Goal: Navigation & Orientation: Find specific page/section

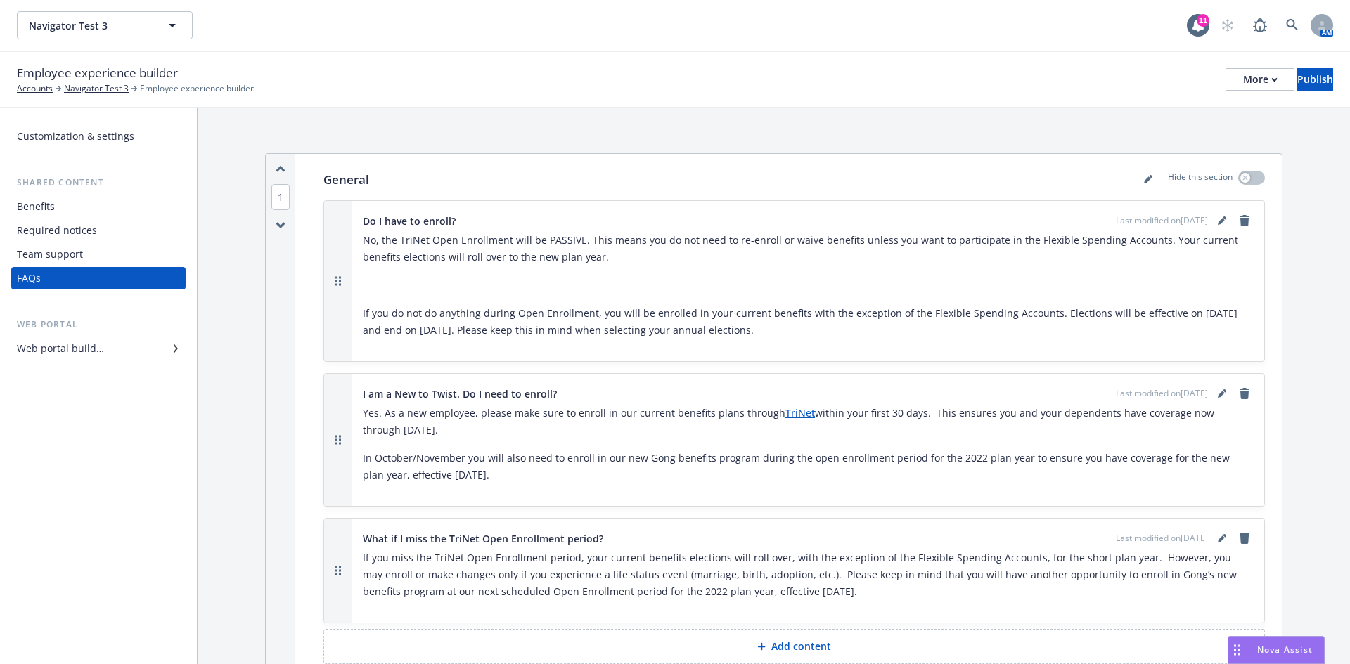
click at [56, 200] on div "Benefits" at bounding box center [98, 206] width 163 height 23
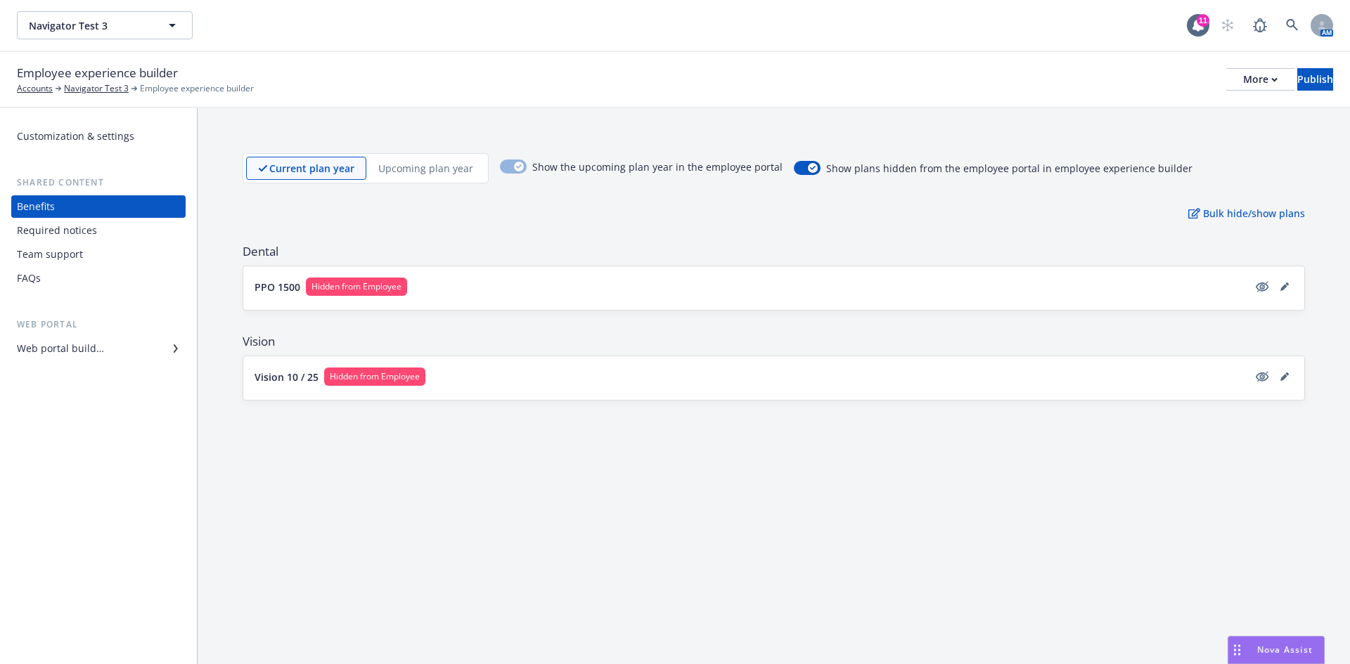
click at [87, 235] on div "Required notices" at bounding box center [57, 230] width 80 height 23
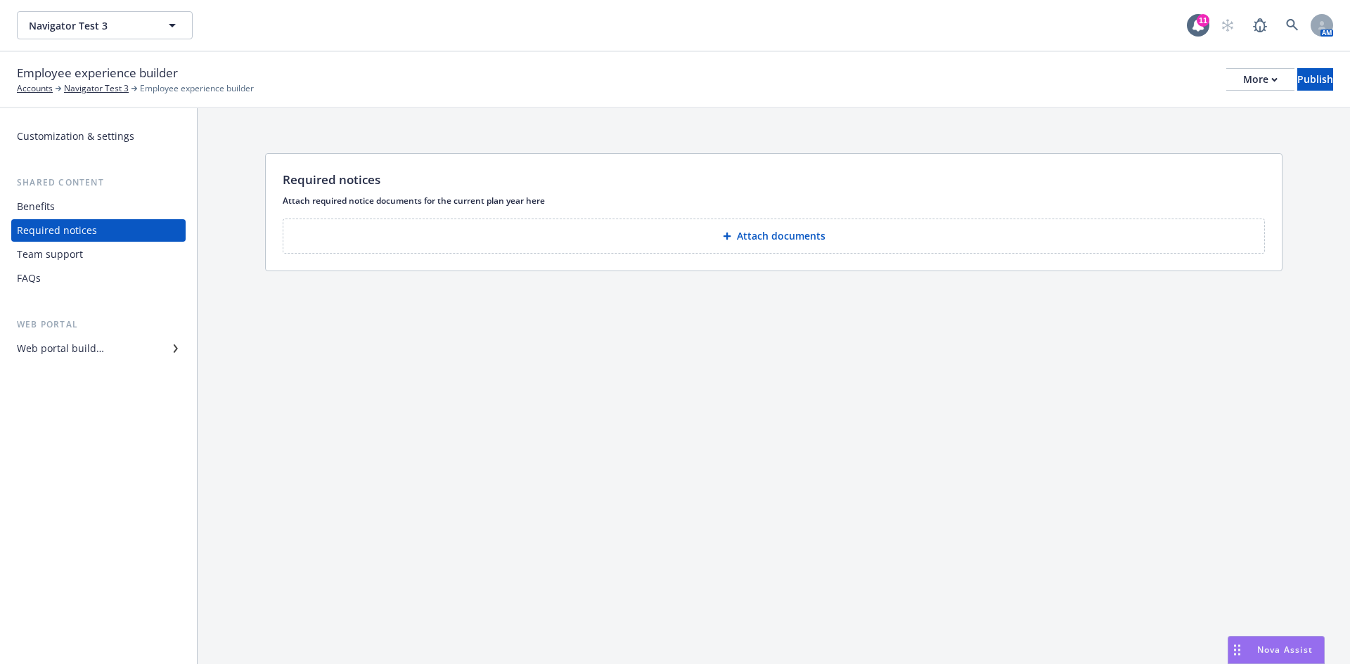
click at [78, 258] on div "Team support" at bounding box center [50, 254] width 66 height 23
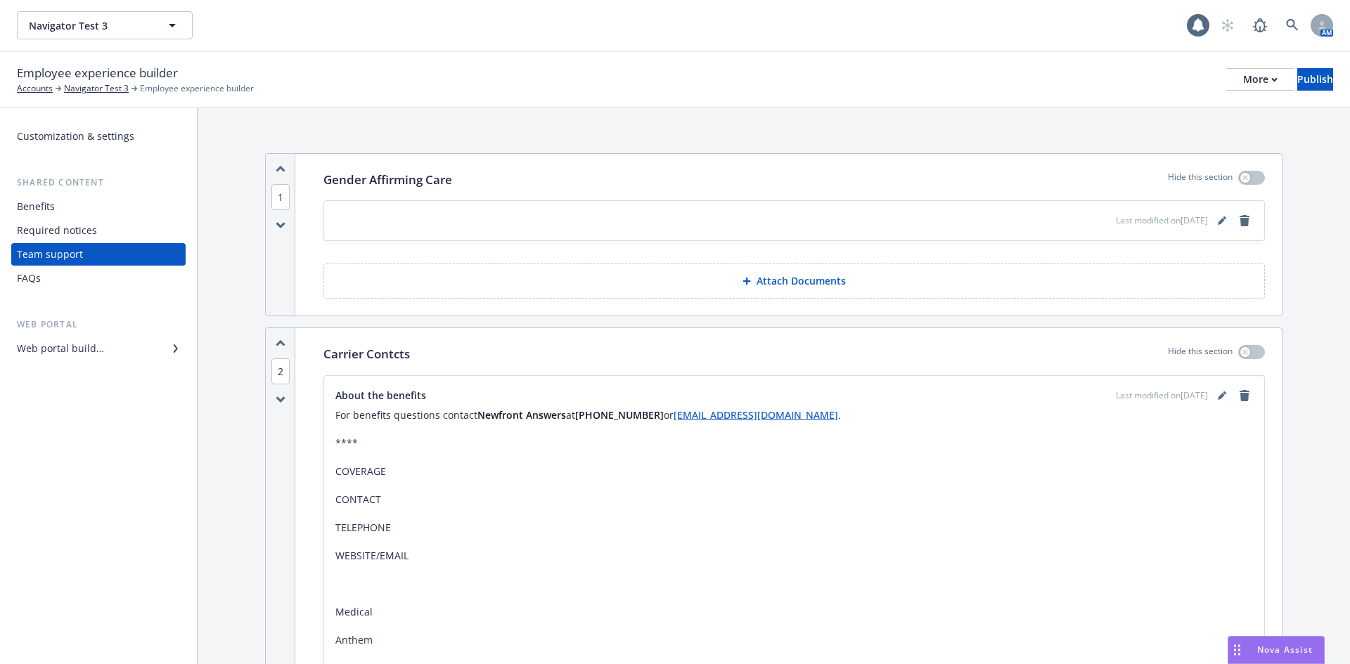
click at [71, 277] on div "FAQs" at bounding box center [98, 278] width 163 height 23
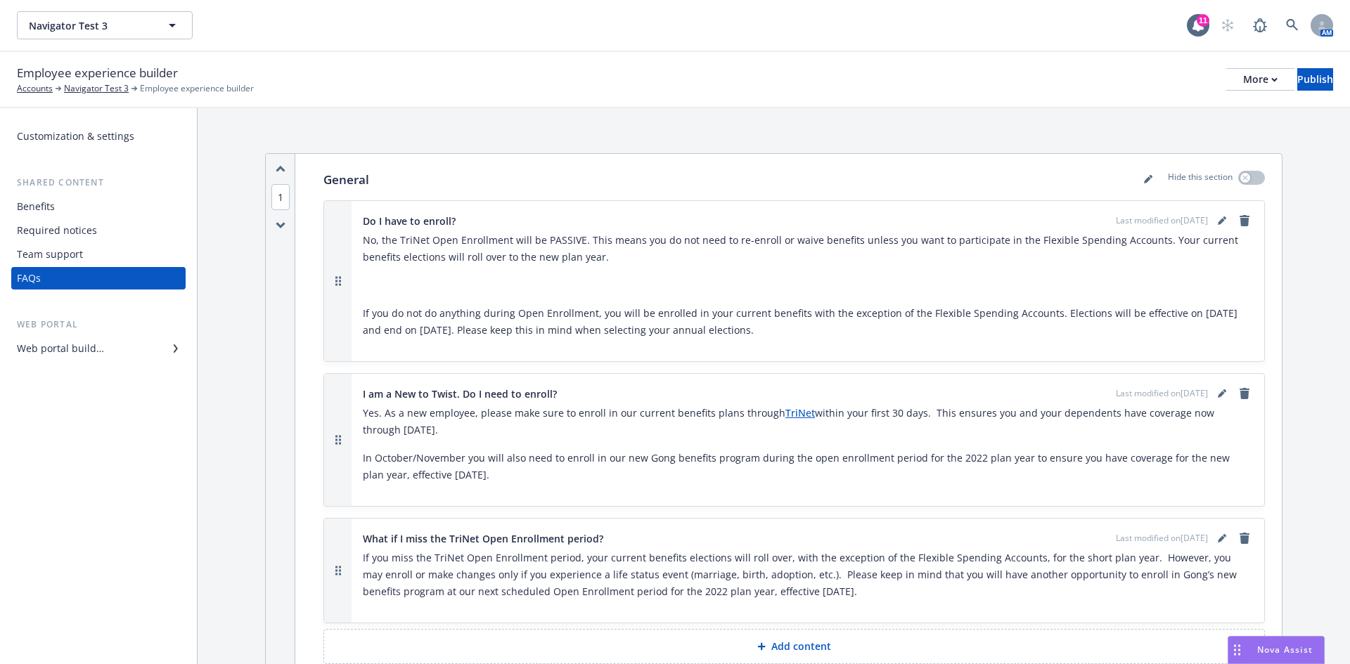
click at [70, 205] on div "Benefits" at bounding box center [98, 206] width 163 height 23
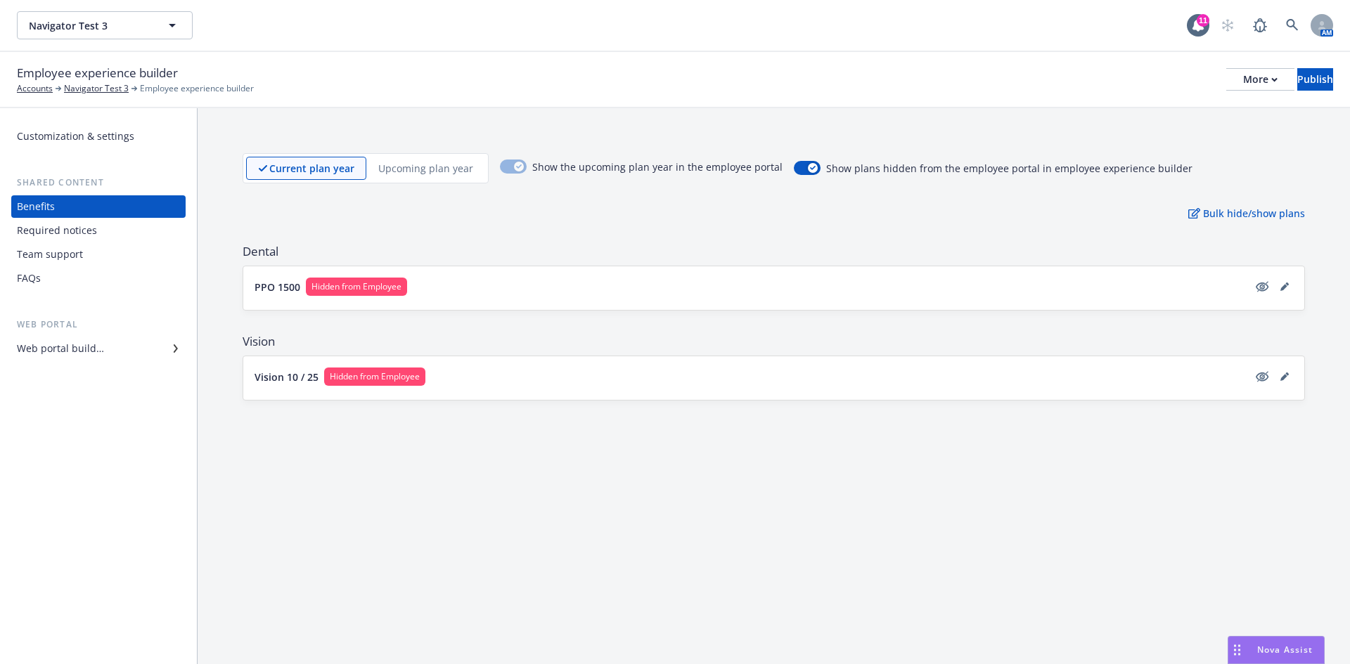
click at [84, 345] on div "Web portal builder" at bounding box center [60, 349] width 87 height 23
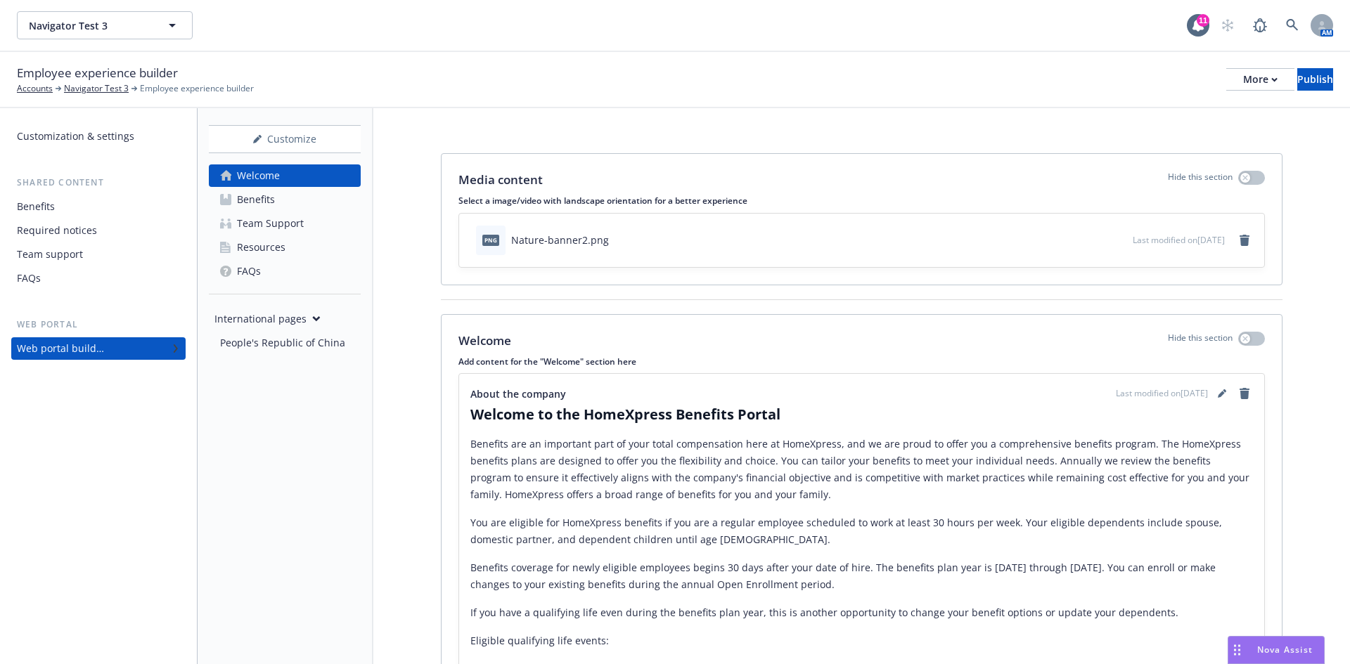
click at [318, 217] on link "Team Support" at bounding box center [285, 223] width 152 height 23
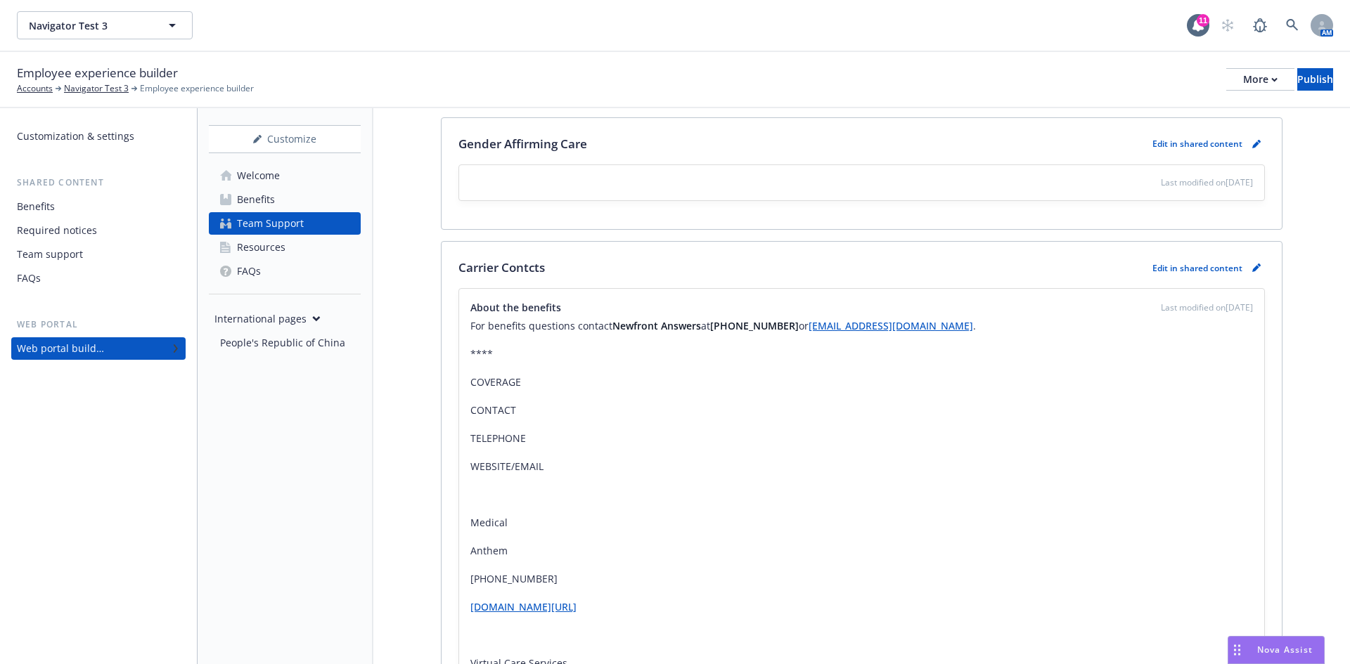
scroll to position [70, 0]
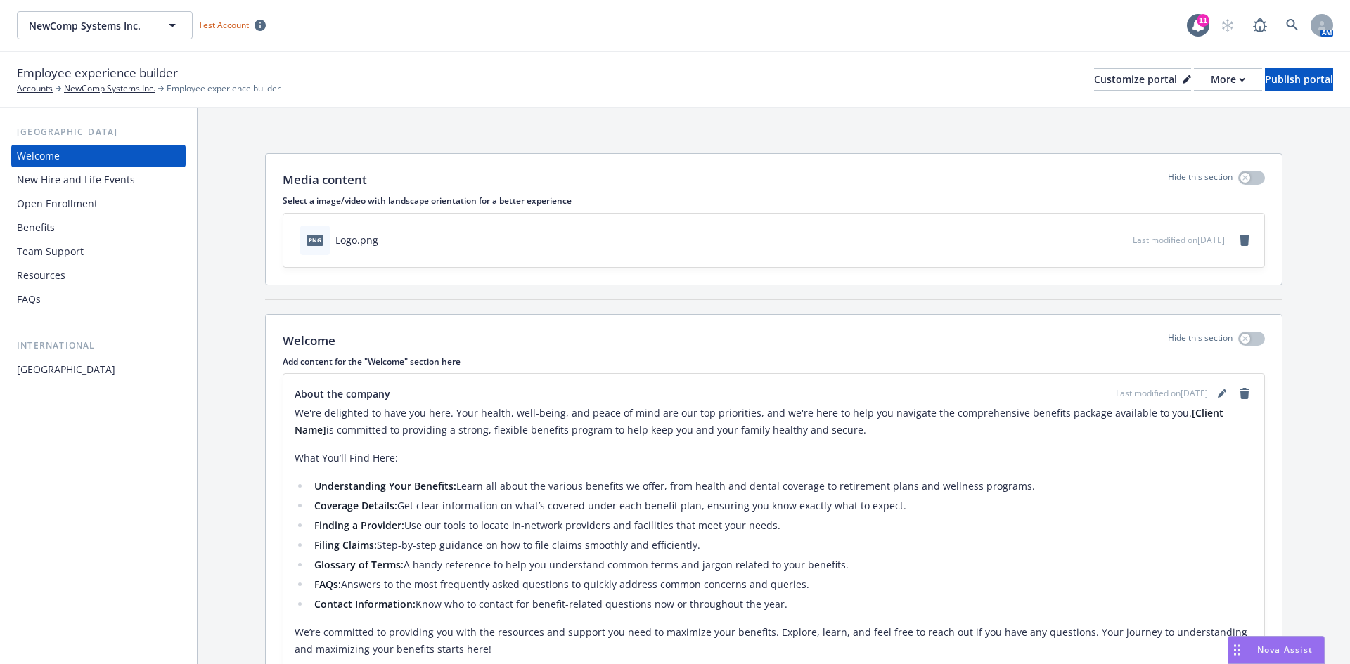
click at [88, 186] on div "New Hire and Life Events" at bounding box center [76, 180] width 118 height 23
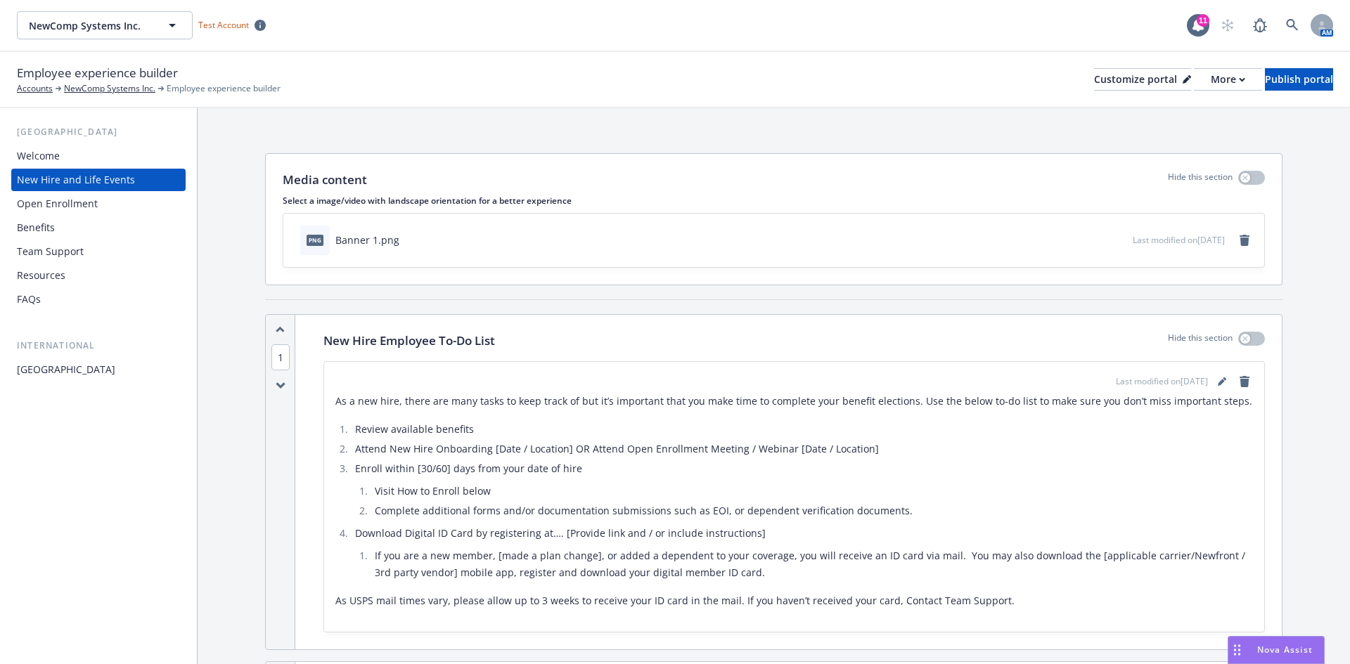
click at [84, 204] on div "Open Enrollment" at bounding box center [57, 204] width 81 height 23
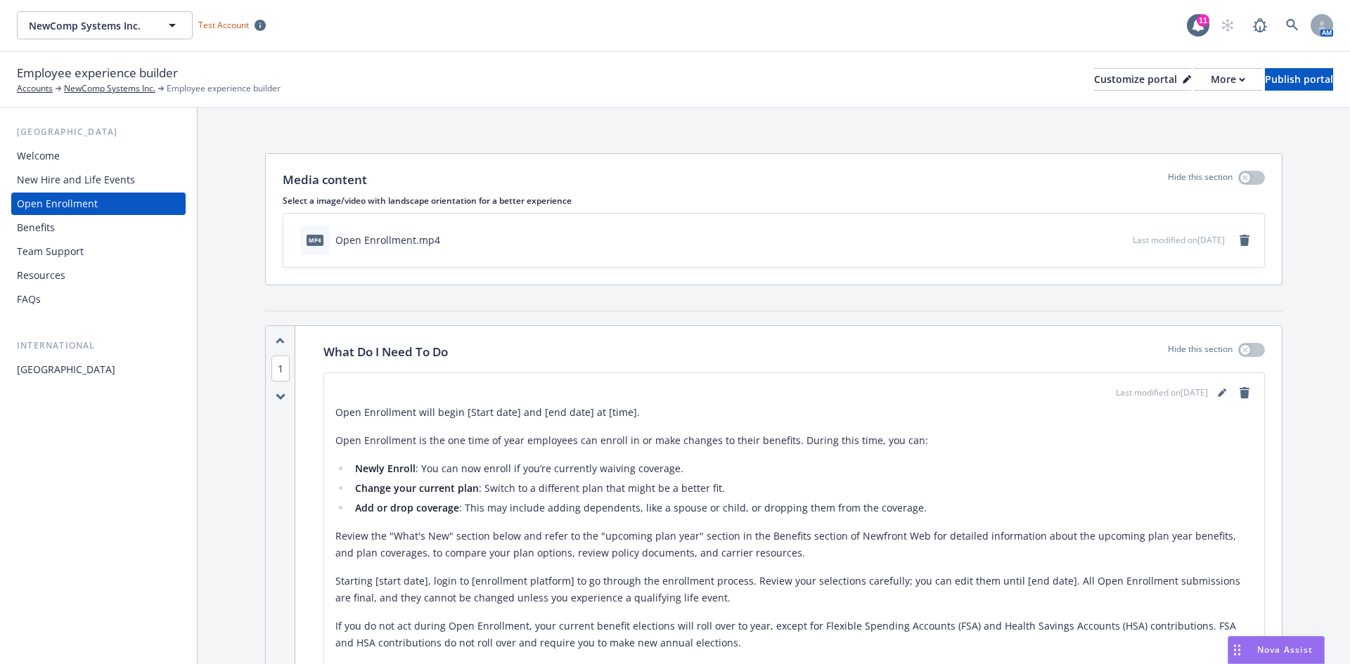
click at [82, 224] on div "Benefits" at bounding box center [98, 228] width 163 height 23
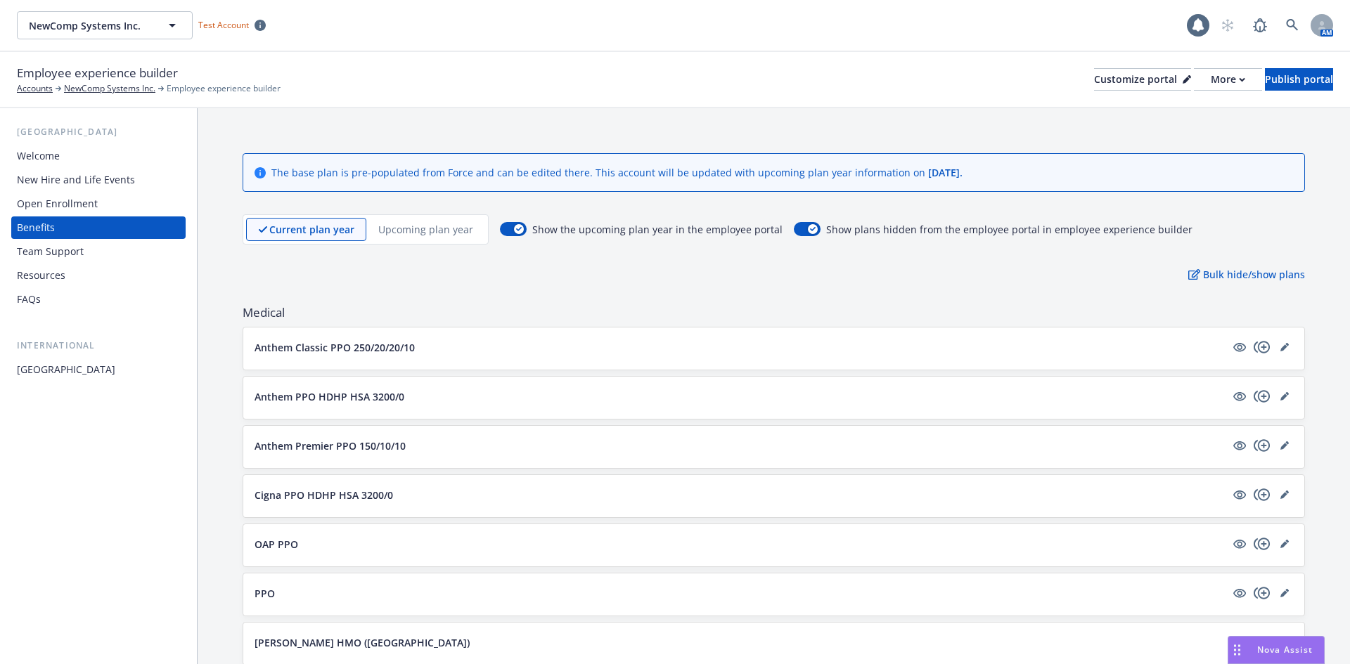
click at [75, 250] on div "Team Support" at bounding box center [50, 251] width 67 height 23
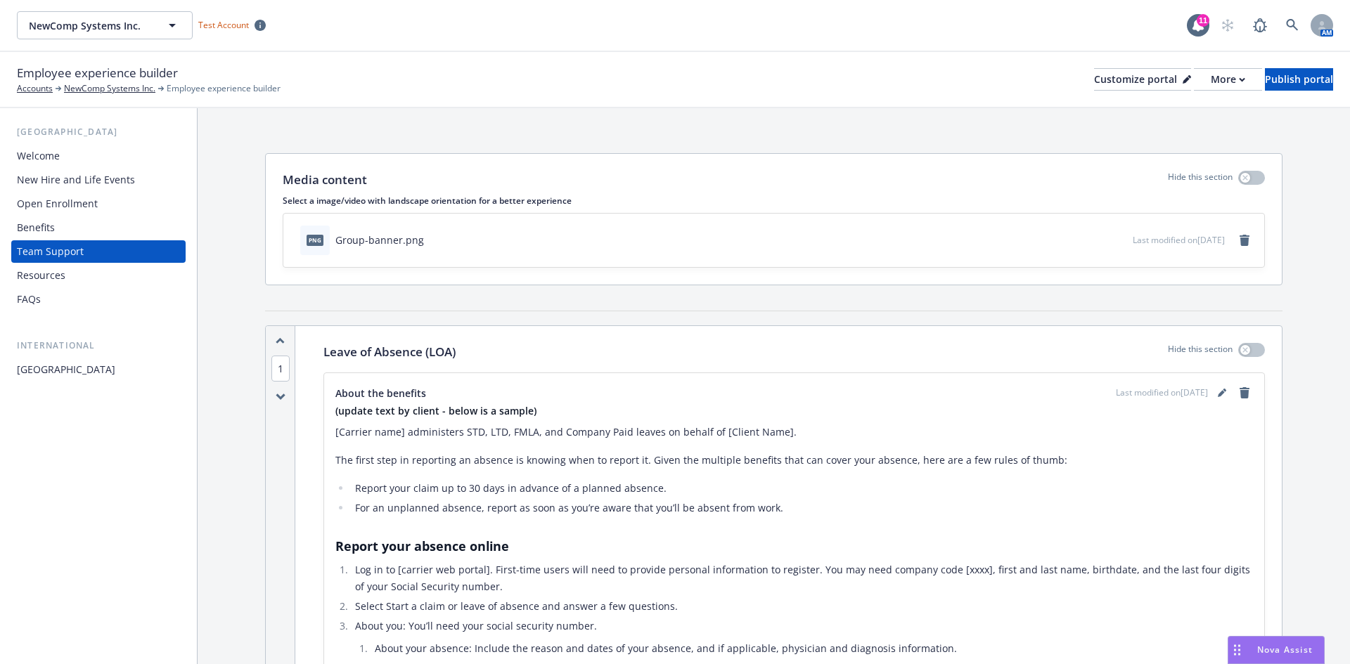
click at [67, 274] on div "Resources" at bounding box center [98, 275] width 163 height 23
